Goal: Task Accomplishment & Management: Manage account settings

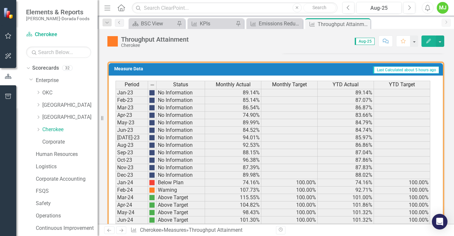
scroll to position [353, 0]
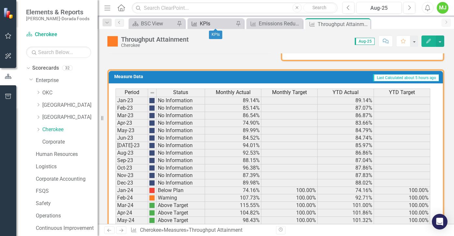
click at [211, 22] on div "KPIs" at bounding box center [217, 24] width 34 height 8
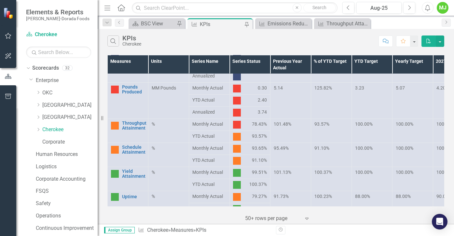
scroll to position [65, 0]
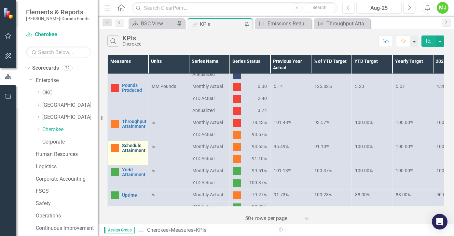
click at [127, 147] on link "Schedule Attainment" at bounding box center [133, 148] width 23 height 10
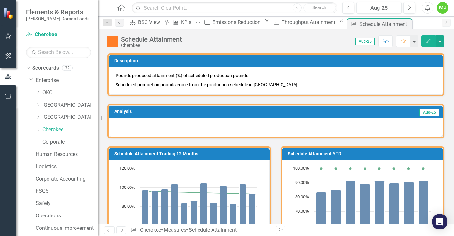
click at [430, 41] on icon "Edit" at bounding box center [429, 41] width 6 height 5
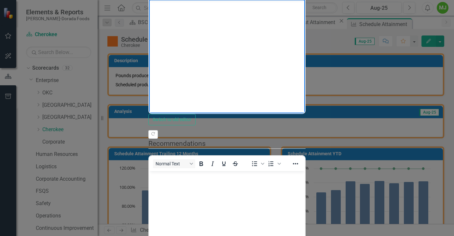
click at [185, 10] on body "Rich Text Area. Press ALT-0 for help." at bounding box center [227, 49] width 156 height 98
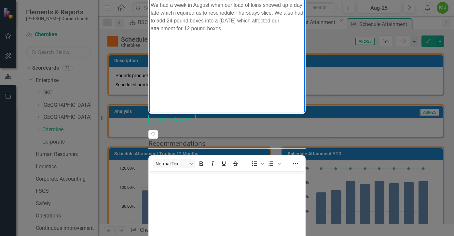
click at [303, 4] on p "We had a week in August when our load of loins showed up a day late which requi…" at bounding box center [227, 16] width 153 height 31
click at [274, 11] on p "We had a week in August when our load of loins showed up a day late (mechanical…" at bounding box center [227, 16] width 153 height 31
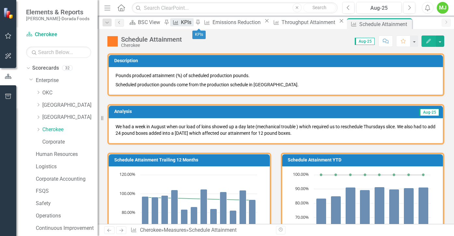
click at [193, 22] on div "KPIs" at bounding box center [187, 22] width 12 height 8
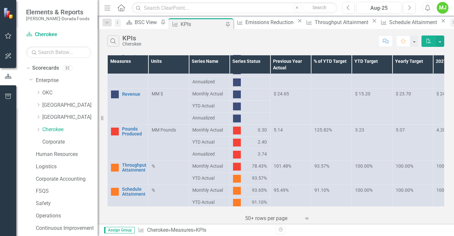
scroll to position [33, 0]
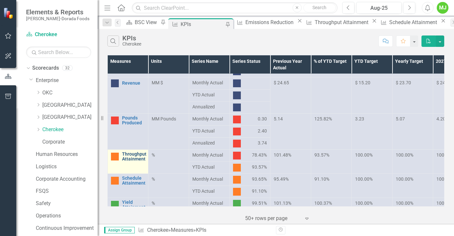
click at [127, 158] on link "Throughput Attainment" at bounding box center [134, 157] width 24 height 10
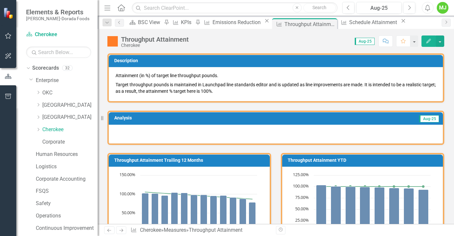
click at [430, 40] on icon "button" at bounding box center [428, 41] width 5 height 5
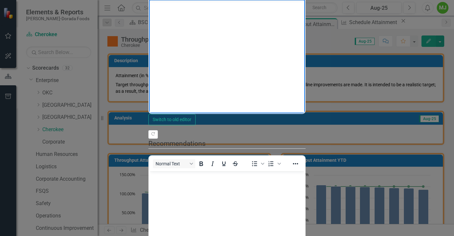
click at [160, 7] on p "Rich Text Area. Press ALT-0 for help." at bounding box center [227, 5] width 153 height 8
click at [207, 5] on p "Reduce volume has comtributed" at bounding box center [227, 5] width 153 height 8
click at [229, 6] on p "Reduce volume has contributed" at bounding box center [227, 5] width 153 height 8
click at [168, 5] on p "Reduce volume has contributed" at bounding box center [227, 5] width 153 height 8
click at [235, 4] on p "Reduced volume has contributed" at bounding box center [227, 5] width 153 height 8
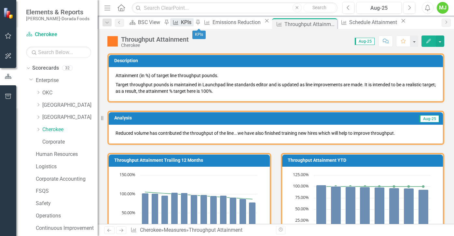
click at [193, 23] on div "KPIs" at bounding box center [187, 22] width 12 height 8
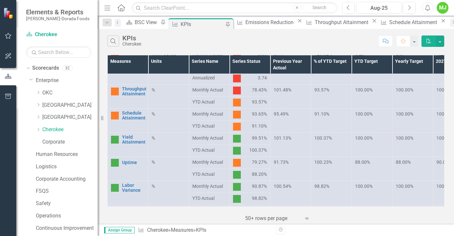
scroll to position [130, 0]
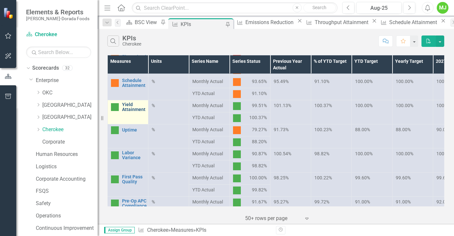
click at [131, 107] on link "Yield Attainment" at bounding box center [133, 107] width 23 height 10
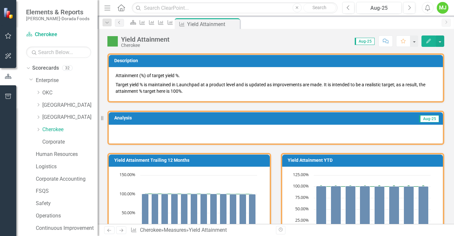
click at [429, 40] on icon "button" at bounding box center [428, 41] width 5 height 5
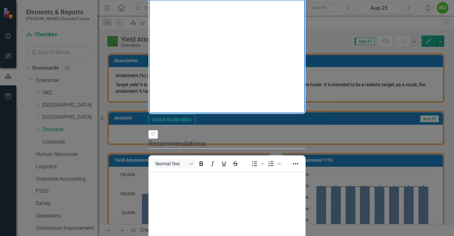
click at [198, 12] on body "Rich Text Area. Press ALT-0 for help." at bounding box center [227, 49] width 156 height 98
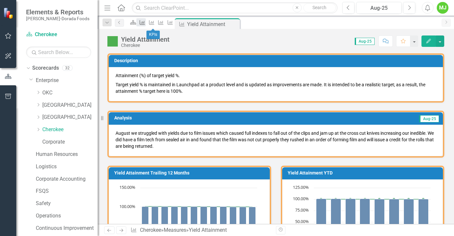
click at [145, 21] on icon "Measure" at bounding box center [142, 22] width 7 height 5
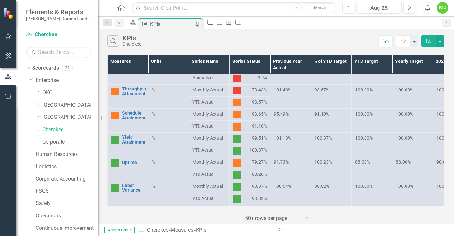
scroll to position [130, 0]
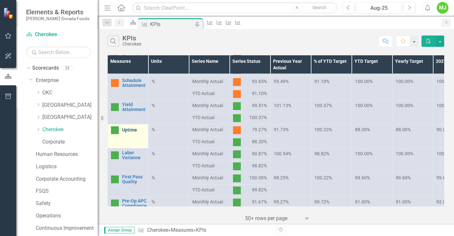
click at [134, 131] on link "Uptime" at bounding box center [133, 130] width 23 height 5
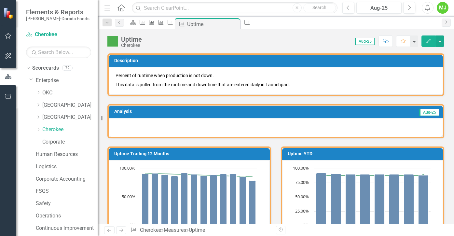
click at [431, 40] on button "Edit" at bounding box center [428, 40] width 14 height 11
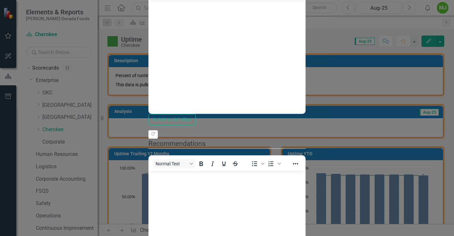
click at [172, 10] on body "Rich Text Area. Press ALT-0 for help." at bounding box center [227, 49] width 156 height 98
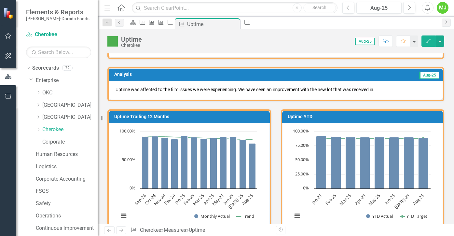
scroll to position [33, 0]
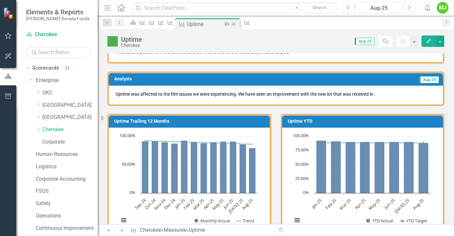
click at [237, 23] on icon "Close" at bounding box center [233, 23] width 7 height 5
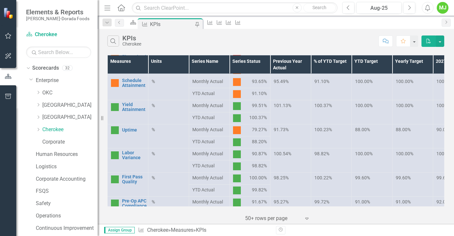
scroll to position [163, 0]
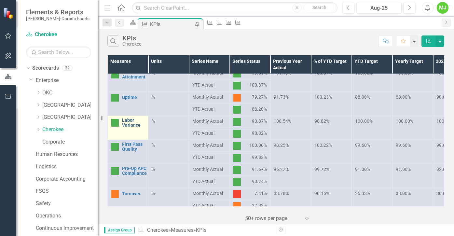
click at [126, 125] on link "Labor Variance" at bounding box center [133, 123] width 23 height 10
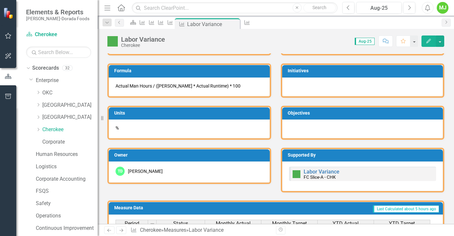
scroll to position [161, 0]
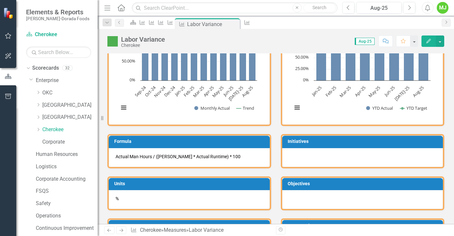
click at [428, 41] on icon "button" at bounding box center [428, 41] width 5 height 5
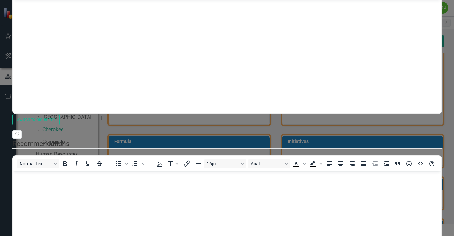
scroll to position [0, 0]
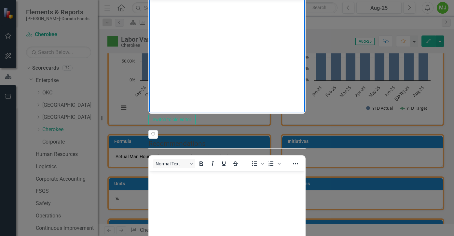
click at [176, 14] on body "Rich Text Area. Press ALT-0 for help." at bounding box center [227, 49] width 156 height 98
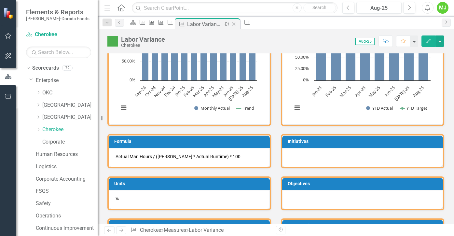
click at [237, 24] on icon "Close" at bounding box center [233, 23] width 7 height 5
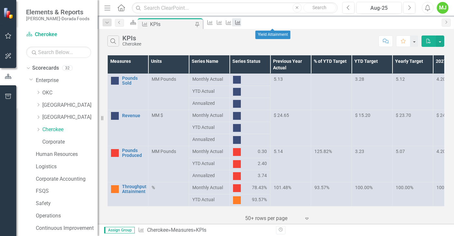
click at [241, 22] on link "Measure" at bounding box center [236, 22] width 9 height 8
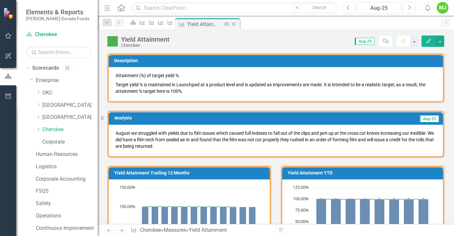
click at [238, 22] on div "Close" at bounding box center [234, 24] width 8 height 8
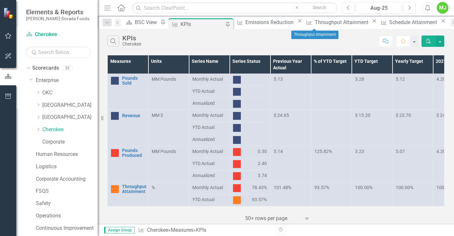
click at [371, 21] on icon "Close" at bounding box center [374, 20] width 7 height 5
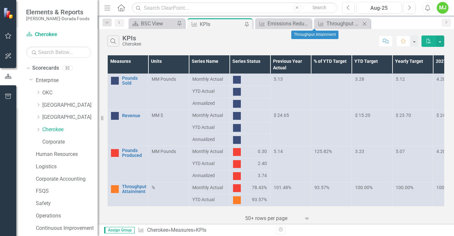
click at [366, 24] on icon "Close" at bounding box center [364, 23] width 7 height 5
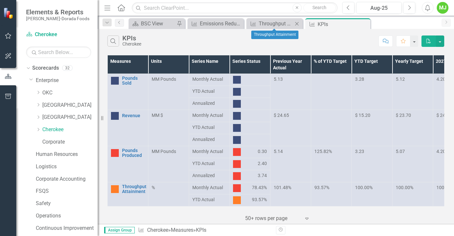
click at [297, 22] on icon "Close" at bounding box center [296, 23] width 7 height 5
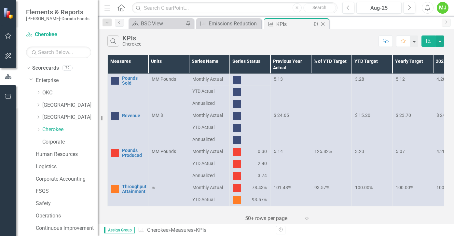
click at [295, 25] on div "KPIs" at bounding box center [293, 24] width 35 height 8
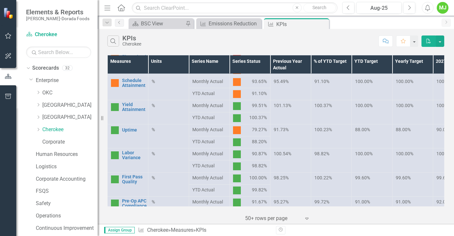
scroll to position [163, 0]
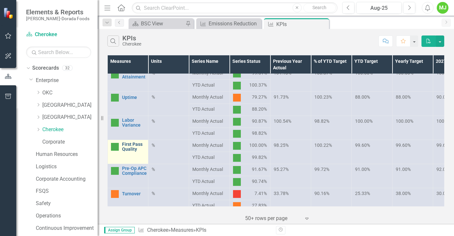
click at [128, 147] on link "First Pass Quality" at bounding box center [133, 147] width 23 height 10
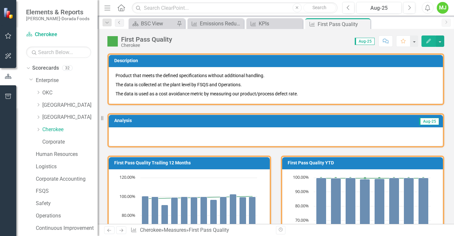
click at [428, 39] on icon "Edit" at bounding box center [429, 41] width 6 height 5
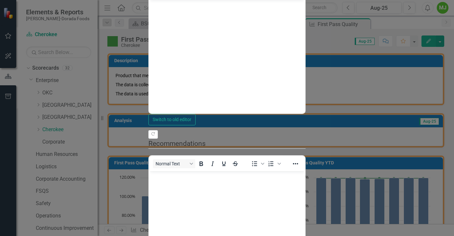
click at [174, 11] on body "Rich Text Area. Press ALT-0 for help." at bounding box center [227, 49] width 156 height 98
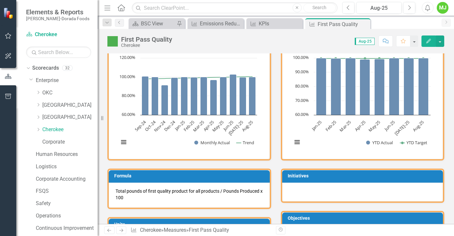
scroll to position [33, 0]
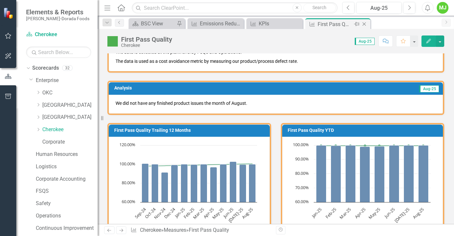
click at [365, 24] on icon "Close" at bounding box center [364, 23] width 7 height 5
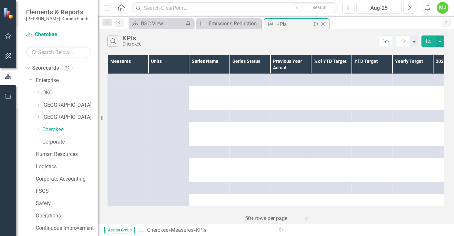
click at [292, 24] on div "KPIs" at bounding box center [293, 24] width 35 height 8
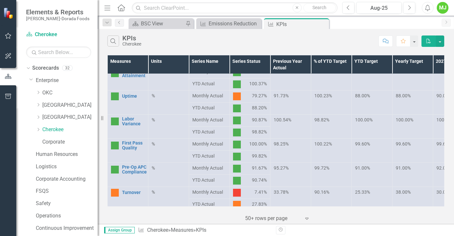
scroll to position [195, 0]
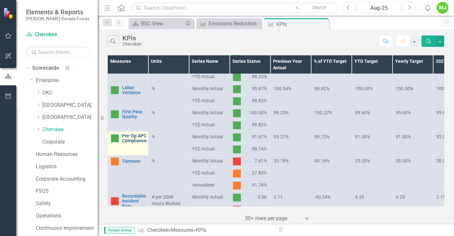
click at [135, 141] on link "Pre-Op APC Compliance" at bounding box center [134, 138] width 25 height 10
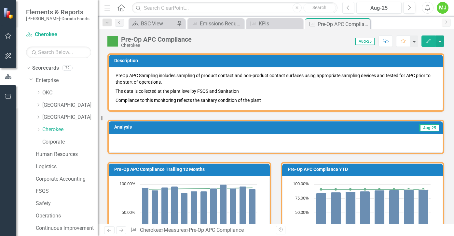
click at [346, 7] on button "Previous" at bounding box center [348, 8] width 12 height 12
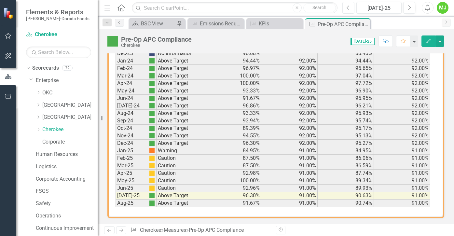
scroll to position [490, 0]
click at [410, 7] on icon "Next" at bounding box center [409, 8] width 4 height 6
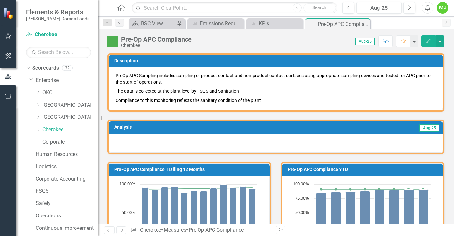
click at [427, 39] on icon "Edit" at bounding box center [429, 41] width 6 height 5
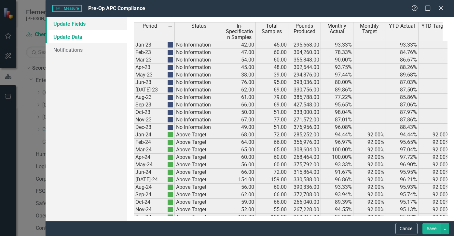
click at [73, 23] on link "Update Fields" at bounding box center [87, 23] width 82 height 13
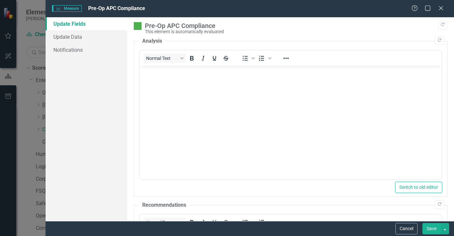
click at [167, 80] on body "Rich Text Area. Press ALT-0 for help." at bounding box center [290, 115] width 302 height 98
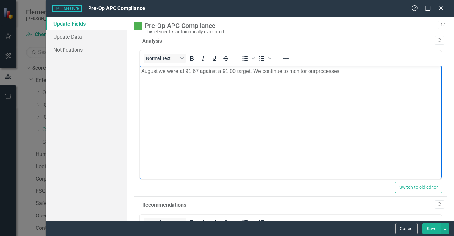
click at [316, 72] on p "August we were at 91.67 against a 91.00 target. We continue to monitor ourproce…" at bounding box center [290, 71] width 299 height 8
click at [349, 70] on p "August we were at 91.67 against a 91.00 target. We continue to monitor our proc…" at bounding box center [290, 71] width 299 height 8
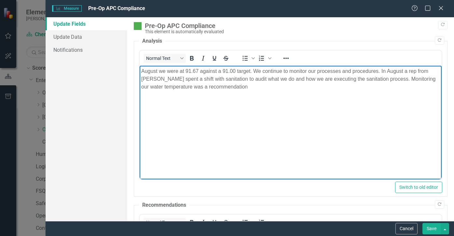
click at [184, 87] on p "August we were at 91.67 against a 91.00 target. We continue to monitor our proc…" at bounding box center [290, 78] width 299 height 23
click at [244, 87] on p "August we were at 91.67 against a 91.00 target. We continue to monitor our proc…" at bounding box center [290, 78] width 299 height 23
click at [434, 228] on button "Save" at bounding box center [431, 228] width 18 height 11
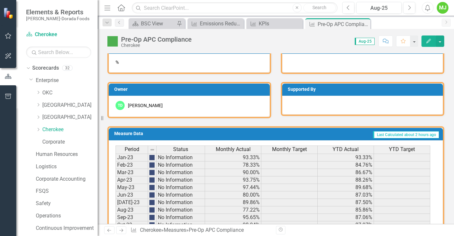
scroll to position [228, 0]
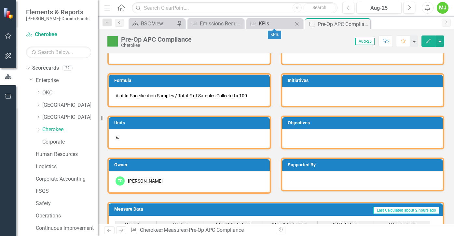
click at [290, 25] on div "KPIs" at bounding box center [276, 24] width 34 height 8
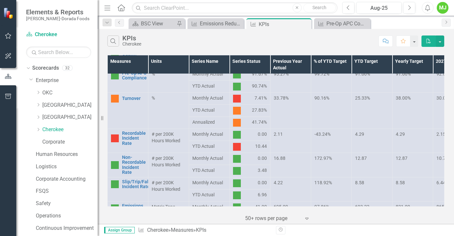
scroll to position [260, 0]
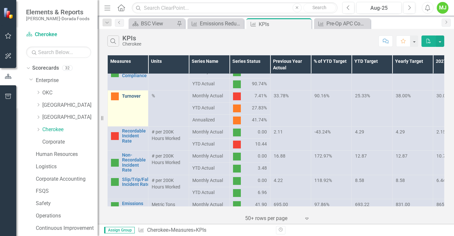
click at [131, 94] on link "Turnover" at bounding box center [133, 96] width 23 height 5
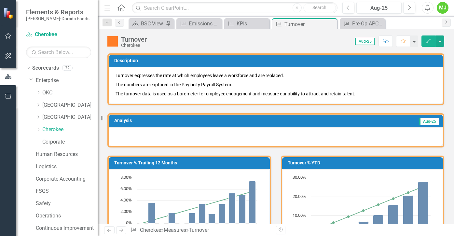
click at [430, 40] on icon "Edit" at bounding box center [429, 41] width 6 height 5
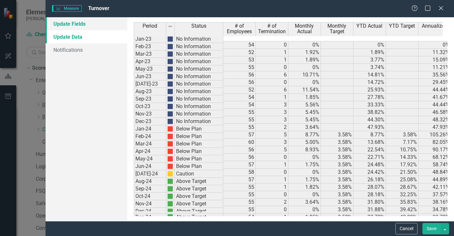
click at [80, 22] on link "Update Fields" at bounding box center [87, 23] width 82 height 13
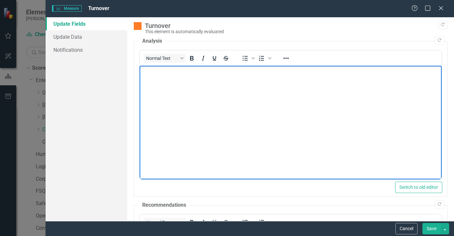
click at [164, 80] on body "Rich Text Area. Press ALT-0 for help." at bounding box center [290, 115] width 302 height 98
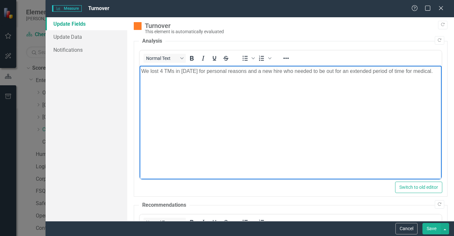
click at [196, 70] on p "We lost 4 TMs in August 3 for personal reasons and a new hire who needed to be …" at bounding box center [290, 71] width 299 height 8
click at [168, 75] on p "We lost 4 TMs in August, 3 for personal reasons and a new hire who needed to be…" at bounding box center [290, 71] width 299 height 8
click at [142, 70] on p "We lost 4 TMs in August, 3 for personal reasons and a new hire who needed to be…" at bounding box center [290, 71] width 299 height 8
drag, startPoint x: 223, startPoint y: 70, endPoint x: 227, endPoint y: 70, distance: 3.9
click at [223, 70] on p "August was a tough month for us We lost 4 TMs in August, 3 for personal reasons…" at bounding box center [290, 75] width 299 height 16
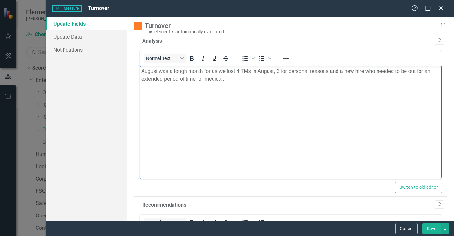
click at [274, 71] on p "August was a tough month for us we lost 4 TMs in August, 3 for personal reasons…" at bounding box center [290, 75] width 299 height 16
click at [431, 231] on button "Save" at bounding box center [431, 228] width 18 height 11
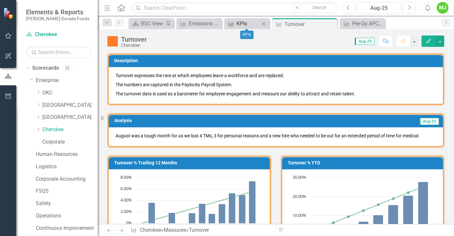
click at [251, 21] on div "KPIs" at bounding box center [248, 24] width 23 height 8
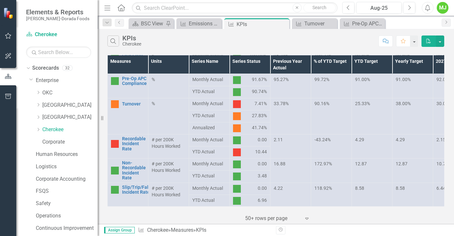
scroll to position [260, 0]
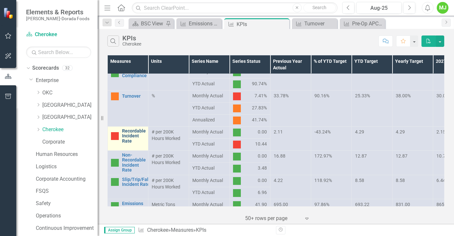
click at [130, 135] on link "Recordable Incident Rate" at bounding box center [134, 136] width 24 height 15
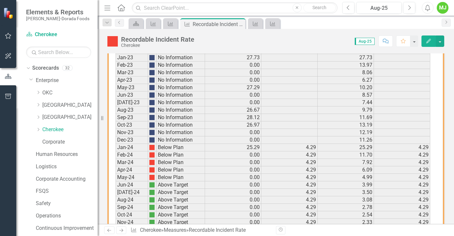
scroll to position [478, 0]
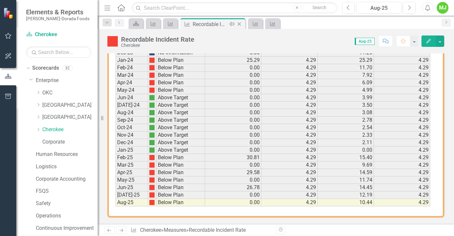
click at [218, 25] on div "Recordable Incident Rate" at bounding box center [210, 24] width 35 height 8
click at [428, 41] on icon "Edit" at bounding box center [429, 41] width 6 height 5
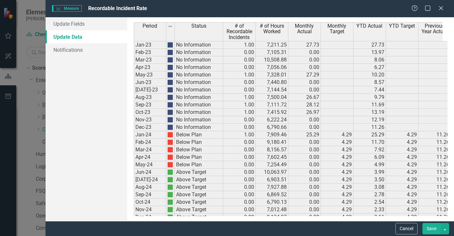
scroll to position [0, 0]
click at [66, 22] on link "Update Fields" at bounding box center [87, 23] width 82 height 13
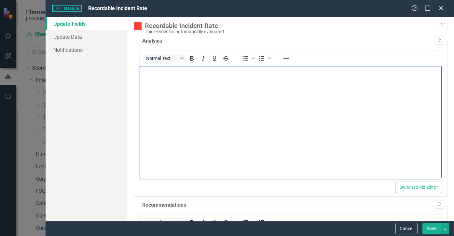
click at [169, 77] on body "Rich Text Area. Press ALT-0 for help." at bounding box center [290, 115] width 302 height 98
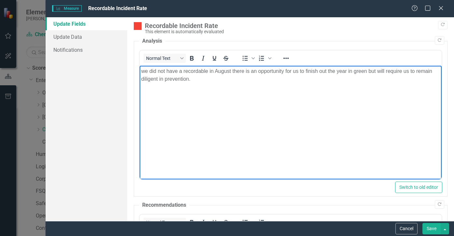
click at [433, 230] on button "Save" at bounding box center [431, 228] width 18 height 11
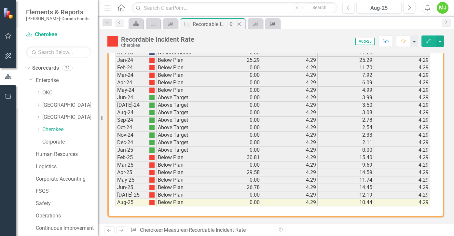
click at [238, 23] on icon at bounding box center [239, 24] width 4 height 4
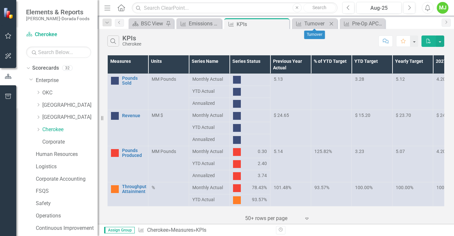
click at [332, 22] on icon "Close" at bounding box center [331, 23] width 7 height 5
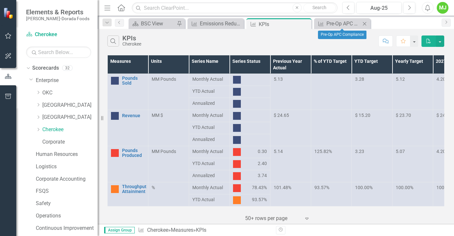
click at [366, 23] on icon "Close" at bounding box center [364, 23] width 7 height 5
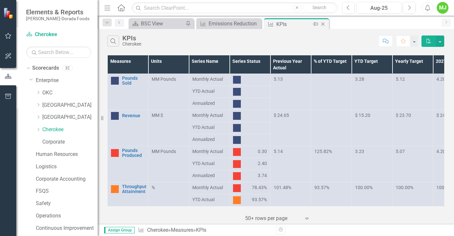
click at [297, 21] on div "KPIs" at bounding box center [293, 24] width 35 height 8
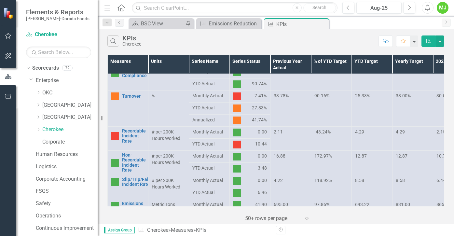
scroll to position [325, 0]
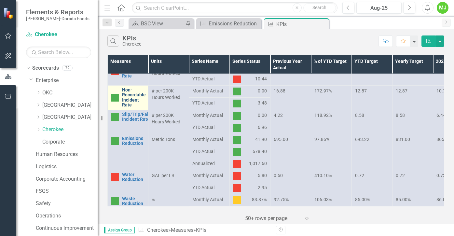
click at [131, 93] on link "Non-Recordable Incident Rate" at bounding box center [134, 98] width 24 height 20
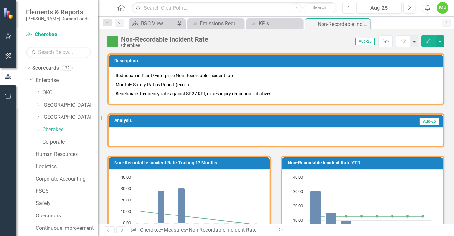
click at [350, 7] on button "Previous" at bounding box center [348, 8] width 12 height 12
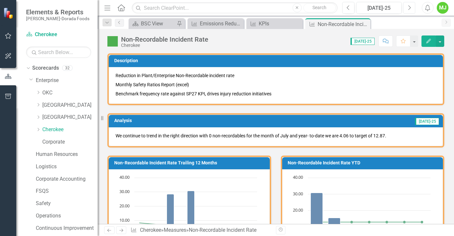
click at [408, 7] on icon "Next" at bounding box center [409, 8] width 4 height 6
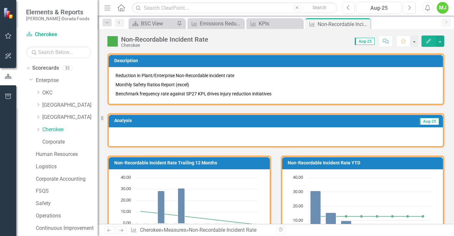
click at [428, 41] on icon "button" at bounding box center [428, 41] width 5 height 5
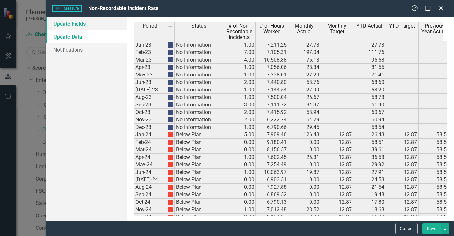
click at [92, 22] on link "Update Fields" at bounding box center [87, 23] width 82 height 13
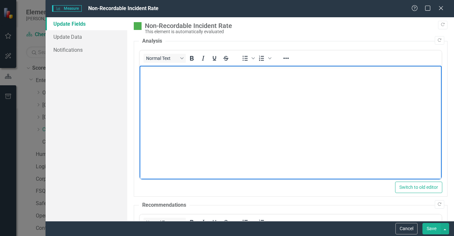
click at [162, 76] on body "Rich Text Area. Press ALT-0 for help." at bounding box center [290, 115] width 302 height 98
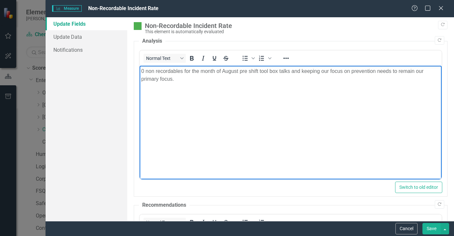
click at [433, 227] on button "Save" at bounding box center [431, 228] width 18 height 11
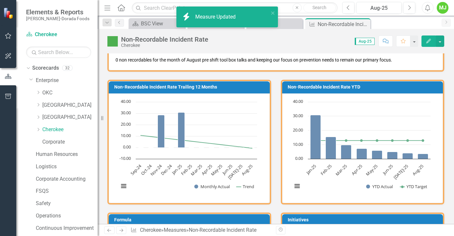
scroll to position [98, 0]
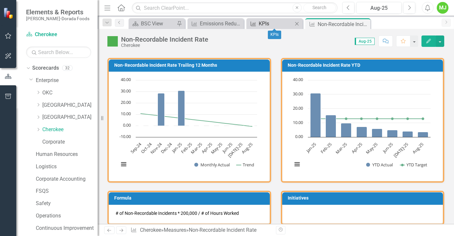
click at [284, 24] on div "KPIs" at bounding box center [276, 24] width 34 height 8
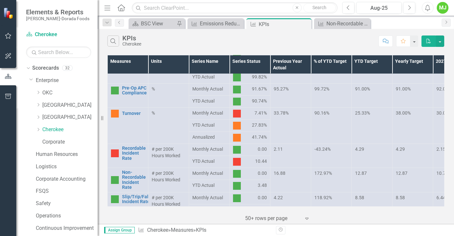
scroll to position [260, 0]
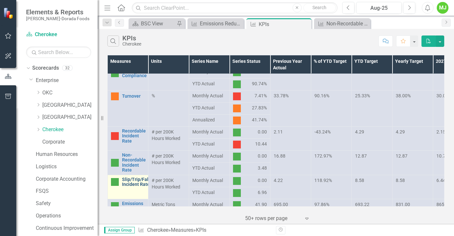
click at [139, 180] on link "Slip/Trip/Fall Incident Rate" at bounding box center [136, 182] width 28 height 10
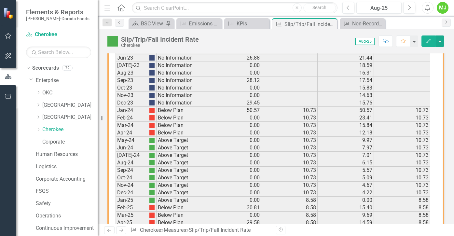
scroll to position [478, 0]
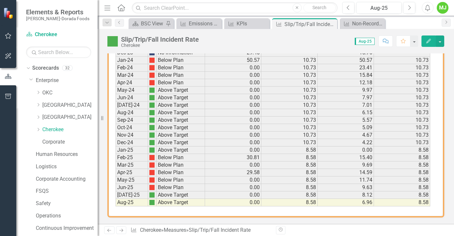
click at [427, 40] on icon "Edit" at bounding box center [429, 41] width 6 height 5
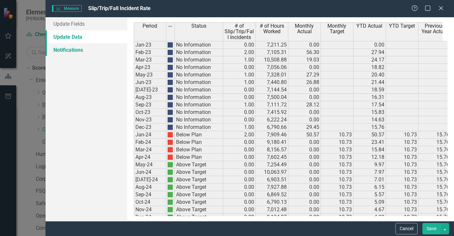
scroll to position [0, 0]
click at [78, 22] on link "Update Fields" at bounding box center [87, 23] width 82 height 13
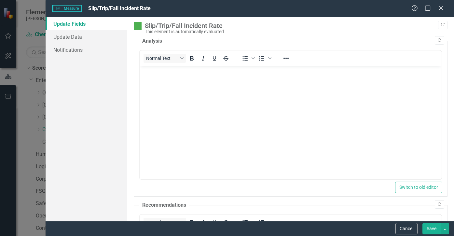
click at [157, 78] on body "Rich Text Area. Press ALT-0 for help." at bounding box center [290, 115] width 302 height 98
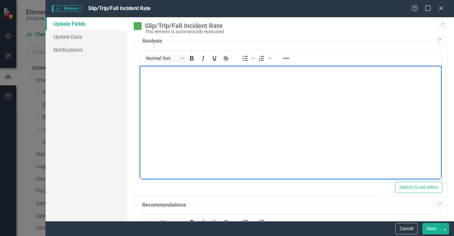
scroll to position [478, 0]
click at [236, 71] on p "Tool Box talks and an emphasis on houskeeping" at bounding box center [290, 71] width 299 height 8
click at [234, 71] on p "Tool Box talks and an emphasis on houskeeping" at bounding box center [290, 71] width 299 height 8
click at [267, 73] on p "Tool Box talks and an emphasis on housekeeping" at bounding box center [290, 71] width 299 height 8
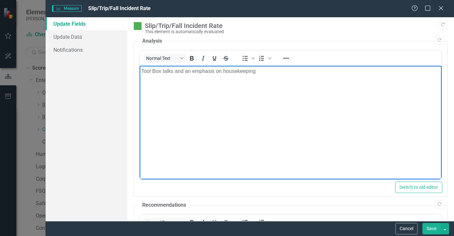
drag, startPoint x: 182, startPoint y: 69, endPoint x: 188, endPoint y: 68, distance: 5.7
click at [183, 69] on p "Tool Box talks and an emphasis on housekeeping" at bounding box center [290, 71] width 299 height 8
click at [247, 72] on p "Tool Box talks an emphasis on housekeeping" at bounding box center [290, 71] width 299 height 8
drag, startPoint x: 318, startPoint y: 71, endPoint x: 326, endPoint y: 68, distance: 8.5
click at [318, 71] on p "Tool Box talks an emphasis on housekeeping and constant awareness of you surrou…" at bounding box center [290, 71] width 299 height 8
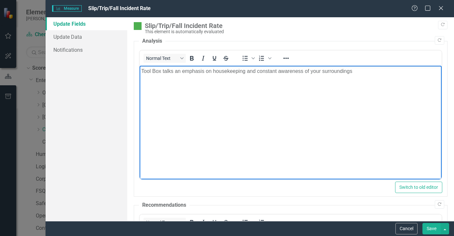
click at [354, 71] on p "Tool Box talks an emphasis on housekeeping and constant awareness of your surro…" at bounding box center [290, 71] width 299 height 8
click at [362, 71] on p "Tool Box talks an emphasis on housekeeping and constant awareness of your surro…" at bounding box center [290, 71] width 299 height 8
click at [356, 72] on p "Tool Box talks an emphasis on housekeeping and constant awareness of your surro…" at bounding box center [290, 71] width 299 height 8
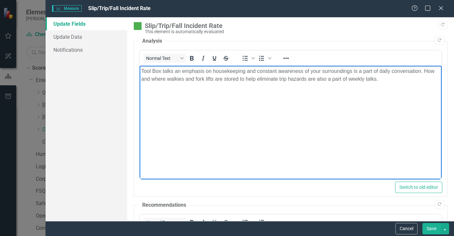
click at [431, 227] on button "Save" at bounding box center [431, 228] width 18 height 11
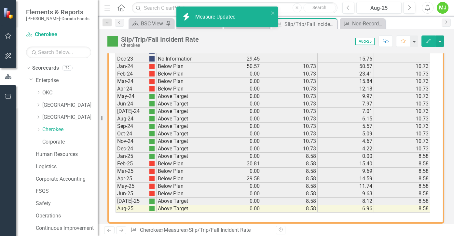
scroll to position [484, 0]
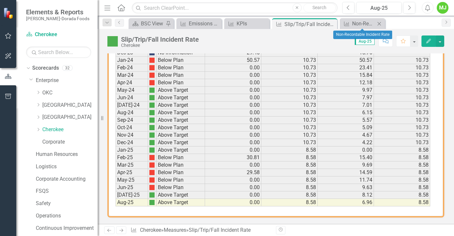
click at [379, 23] on icon at bounding box center [379, 24] width 4 height 4
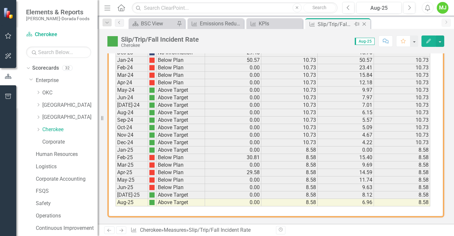
click at [363, 22] on icon "Close" at bounding box center [364, 23] width 7 height 5
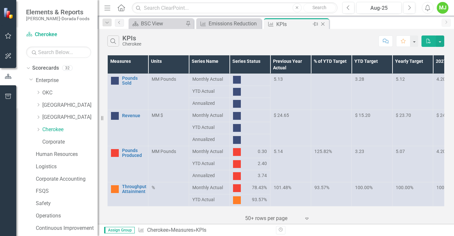
click at [298, 23] on div "KPIs" at bounding box center [293, 24] width 35 height 8
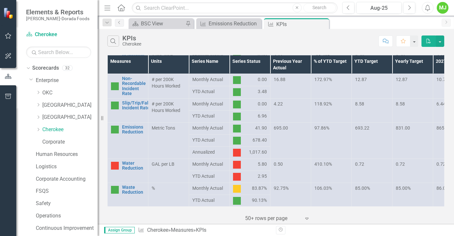
scroll to position [342, 0]
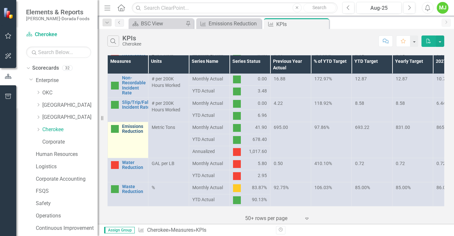
click at [129, 124] on link "Emissions Reduction" at bounding box center [133, 129] width 23 height 10
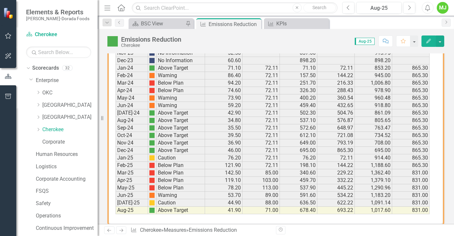
scroll to position [482, 0]
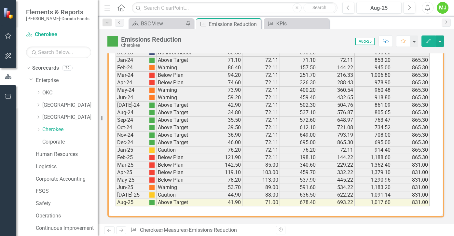
click at [427, 40] on icon "Edit" at bounding box center [429, 41] width 6 height 5
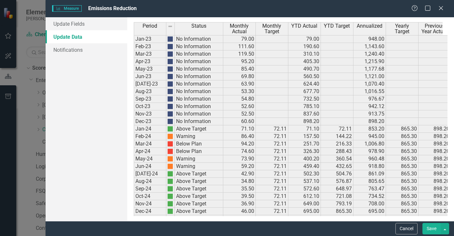
scroll to position [0, 0]
click at [67, 22] on link "Update Fields" at bounding box center [87, 23] width 82 height 13
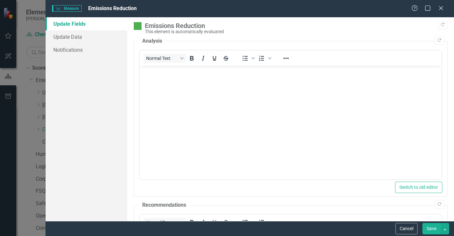
click at [155, 73] on p "Rich Text Area. Press ALT-0 for help." at bounding box center [290, 71] width 299 height 8
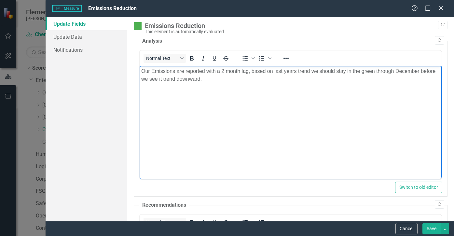
click at [432, 229] on button "Save" at bounding box center [431, 228] width 18 height 11
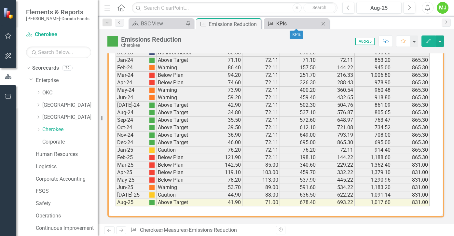
click at [301, 23] on div "KPIs" at bounding box center [297, 24] width 43 height 8
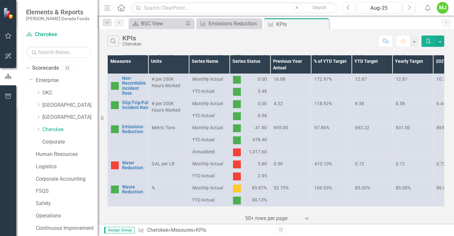
scroll to position [342, 0]
click at [133, 186] on link "Waste Reduction" at bounding box center [133, 189] width 23 height 10
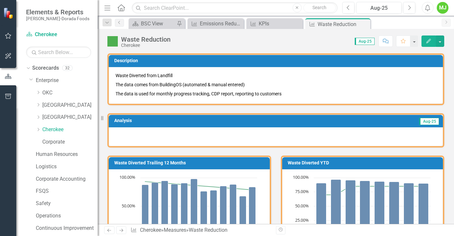
click at [429, 40] on icon "button" at bounding box center [428, 41] width 5 height 5
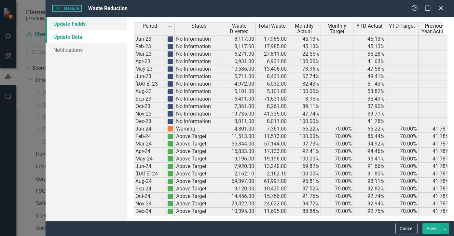
click at [66, 24] on link "Update Fields" at bounding box center [87, 23] width 82 height 13
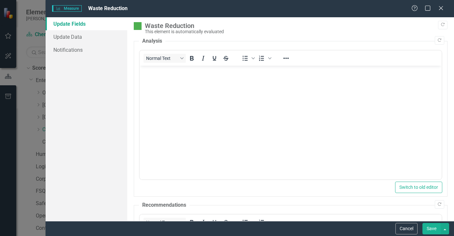
click at [161, 76] on body "Rich Text Area. Press ALT-0 for help." at bounding box center [290, 115] width 302 height 98
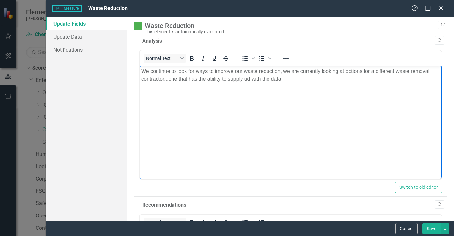
click at [249, 78] on p "We continue to look for ways to improve our waste reduction, we are currently l…" at bounding box center [290, 75] width 299 height 16
click at [287, 79] on p "We continue to look for ways to improve our waste reduction, we are currently l…" at bounding box center [290, 75] width 299 height 16
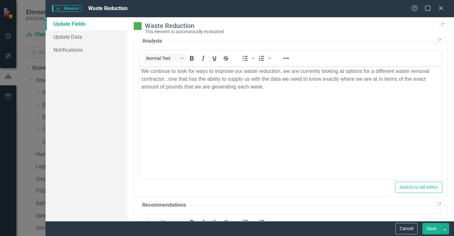
click at [433, 229] on button "Save" at bounding box center [431, 228] width 18 height 11
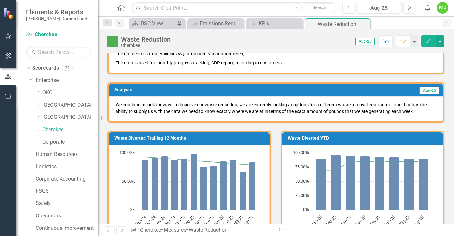
scroll to position [28, 0]
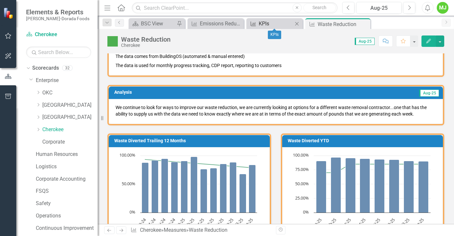
click at [278, 21] on div "KPIs" at bounding box center [276, 24] width 34 height 8
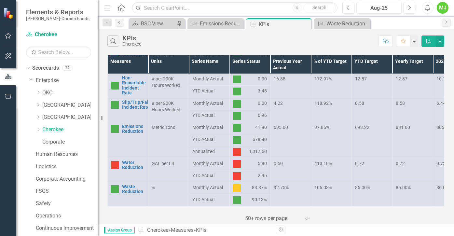
scroll to position [342, 0]
click at [127, 160] on link "Water Reduction" at bounding box center [133, 165] width 23 height 10
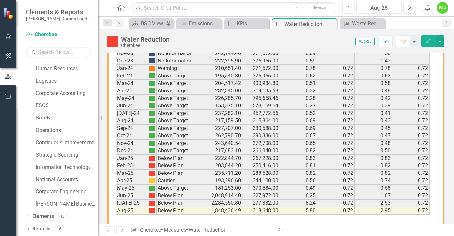
scroll to position [482, 0]
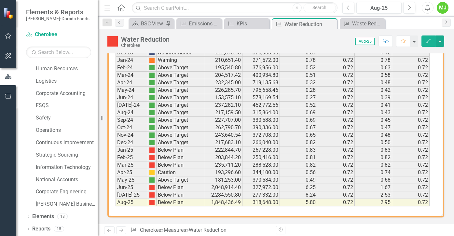
click at [429, 43] on icon "Edit" at bounding box center [429, 41] width 6 height 5
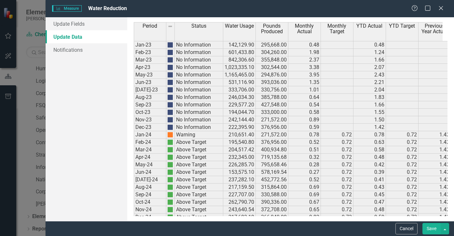
scroll to position [0, 0]
click at [66, 22] on link "Update Fields" at bounding box center [87, 23] width 82 height 13
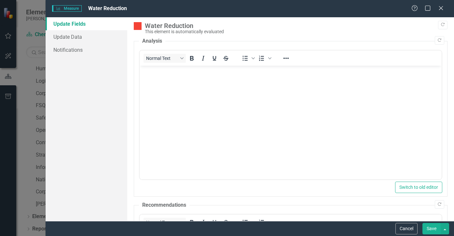
click at [162, 78] on body "Rich Text Area. Press ALT-0 for help." at bounding box center [290, 115] width 302 height 98
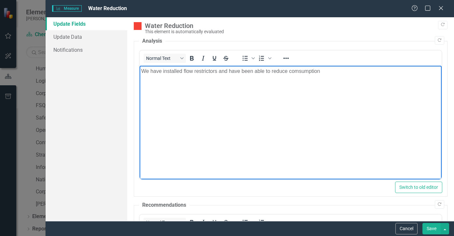
click at [298, 70] on p "We have installed flow restrictors and have been able to reduce comsumption" at bounding box center [290, 71] width 299 height 8
click at [327, 69] on p "We have installed flow restrictors and have been able to reduce consumption" at bounding box center [290, 71] width 299 height 8
click at [218, 71] on p "We have installed flow restrictors and have been able to reduce consumption by …" at bounding box center [290, 71] width 299 height 8
click at [155, 80] on p "We have installed flow restrictors in some areas and have been able to reduce c…" at bounding box center [290, 75] width 299 height 16
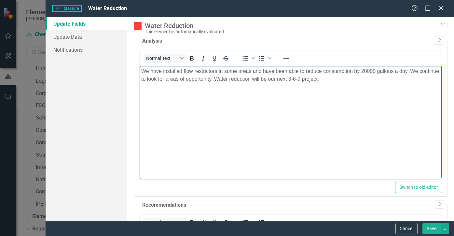
click at [430, 229] on button "Save" at bounding box center [431, 228] width 18 height 11
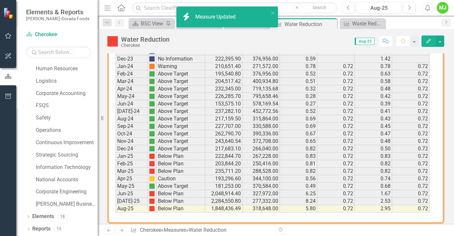
scroll to position [489, 0]
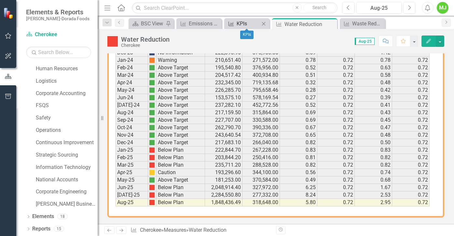
click at [249, 23] on div "KPIs" at bounding box center [248, 24] width 23 height 8
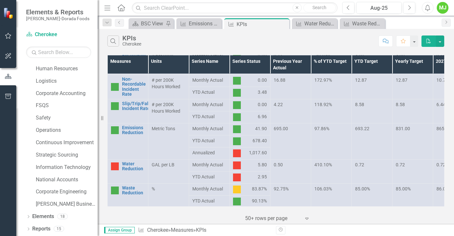
scroll to position [342, 0]
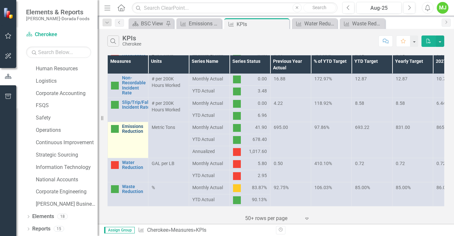
click at [131, 124] on link "Emissions Reduction" at bounding box center [133, 129] width 23 height 10
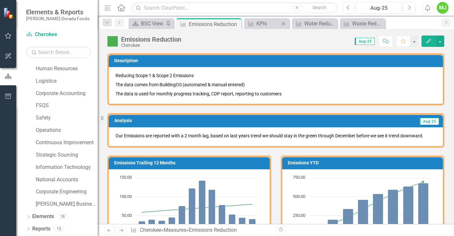
click at [271, 19] on div "Dropdown Search Scorecard BSC View Pin Measure Emissions Reduction Pin Measure …" at bounding box center [276, 22] width 356 height 13
click at [267, 21] on div "KPIs" at bounding box center [267, 24] width 23 height 8
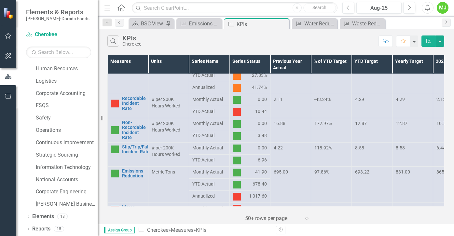
scroll to position [342, 0]
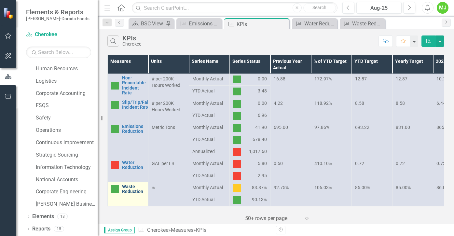
click at [126, 184] on link "Waste Reduction" at bounding box center [133, 189] width 23 height 10
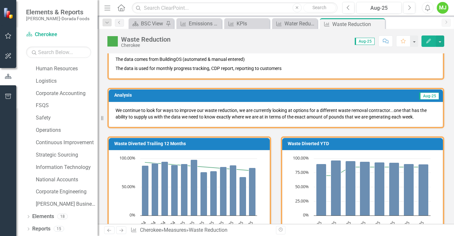
scroll to position [33, 0]
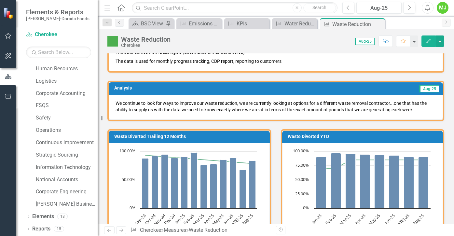
click at [427, 40] on icon "Edit" at bounding box center [429, 41] width 6 height 5
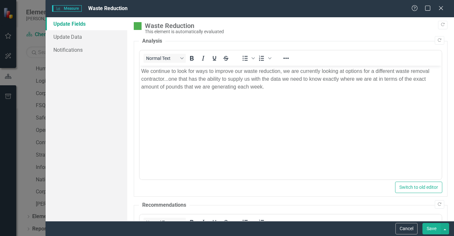
scroll to position [0, 0]
click at [274, 88] on p "We continue to look for ways to improve our waste reduction, we are currently l…" at bounding box center [290, 78] width 299 height 23
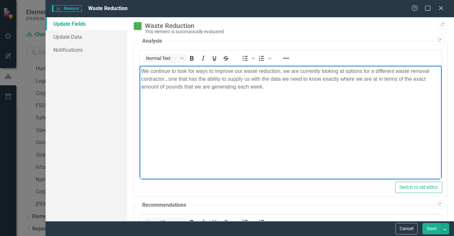
click at [141, 69] on p "We continue to look for ways to improve our waste reduction, we are currently l…" at bounding box center [290, 78] width 299 height 23
click at [271, 88] on p "We continue to look for ways to improve our waste reduction, we are currently l…" at bounding box center [290, 78] width 299 height 23
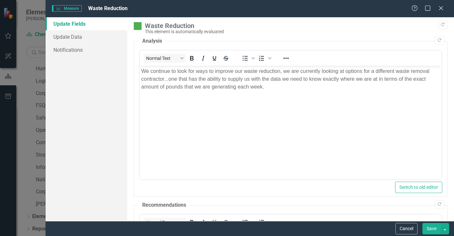
click at [431, 230] on button "Save" at bounding box center [431, 228] width 18 height 11
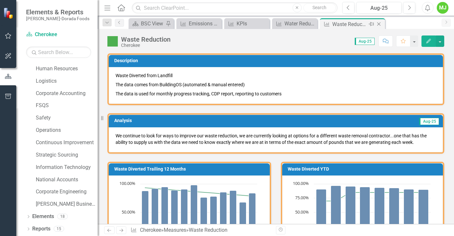
click at [378, 23] on icon "Close" at bounding box center [378, 23] width 7 height 5
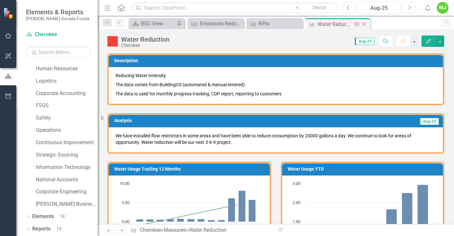
click at [364, 23] on icon "Close" at bounding box center [364, 23] width 7 height 5
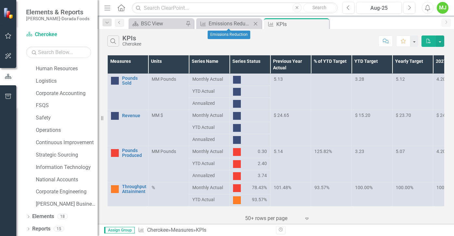
click at [256, 23] on icon at bounding box center [256, 24] width 4 height 4
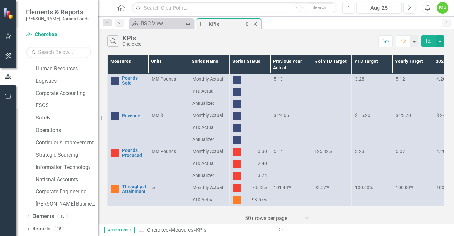
click at [234, 23] on div "KPIs" at bounding box center [226, 24] width 35 height 8
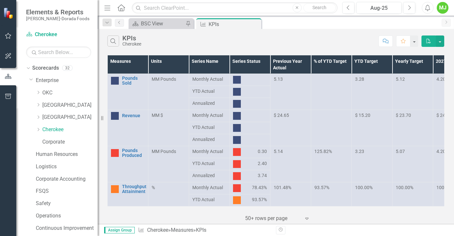
scroll to position [86, 0]
